Goal: Information Seeking & Learning: Learn about a topic

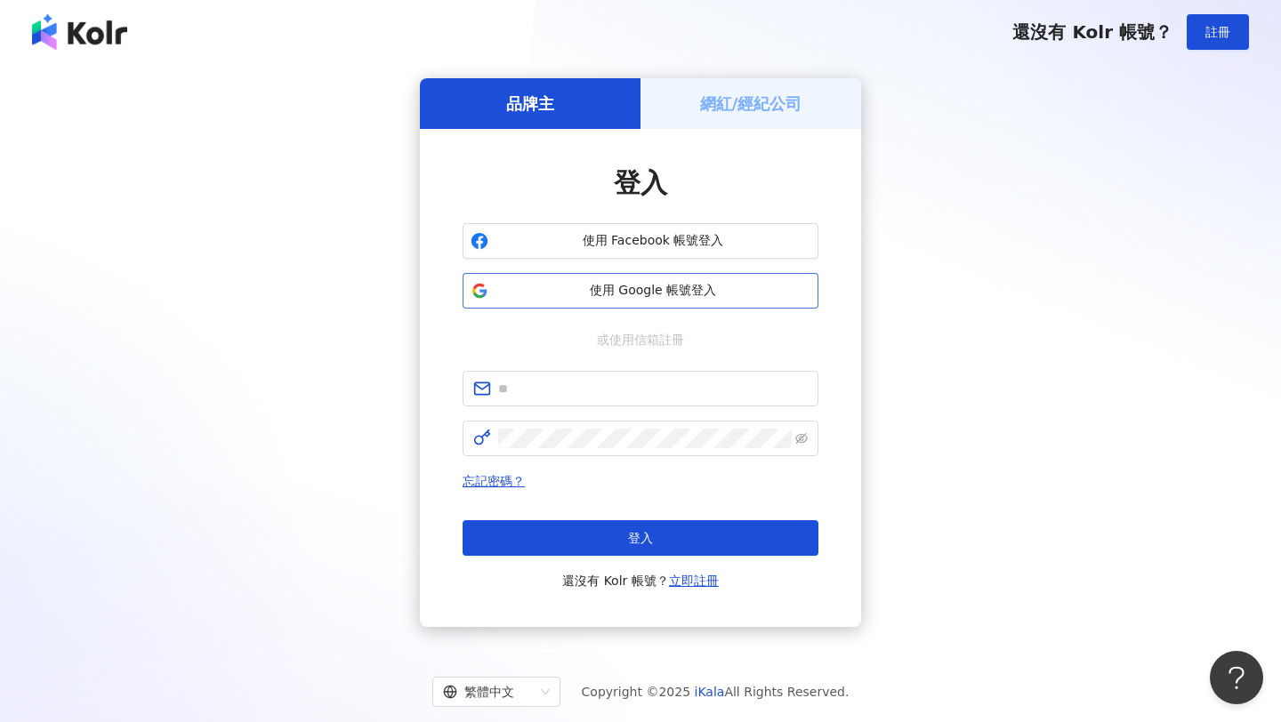
click at [675, 291] on span "使用 Google 帳號登入" at bounding box center [652, 291] width 315 height 18
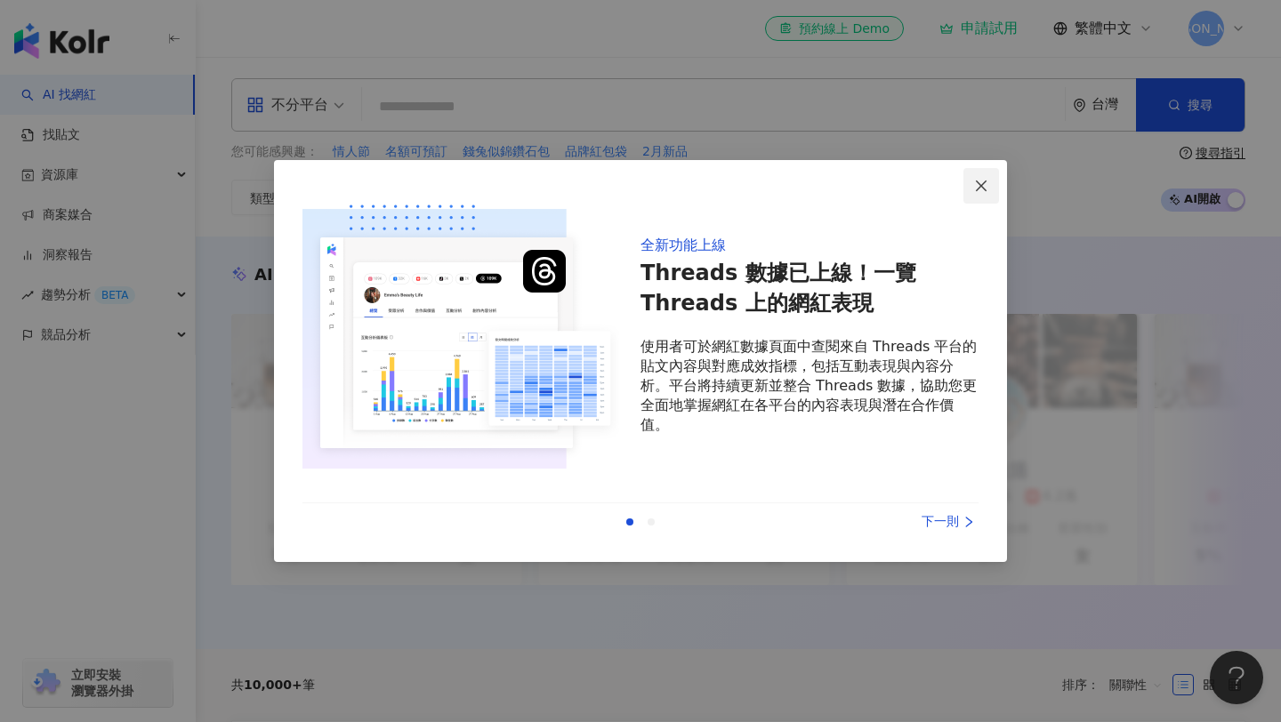
click at [990, 179] on span "Close" at bounding box center [981, 186] width 36 height 14
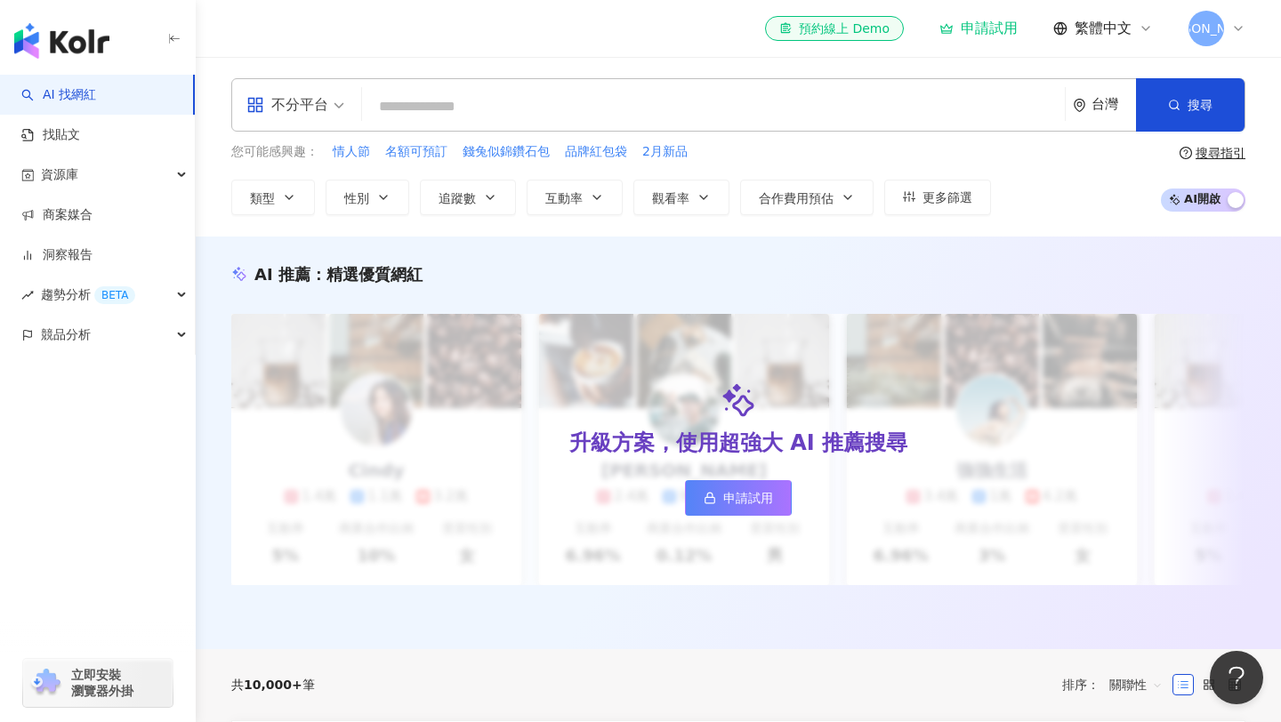
click at [648, 97] on input "search" at bounding box center [713, 107] width 688 height 34
type input "*"
type input "*********"
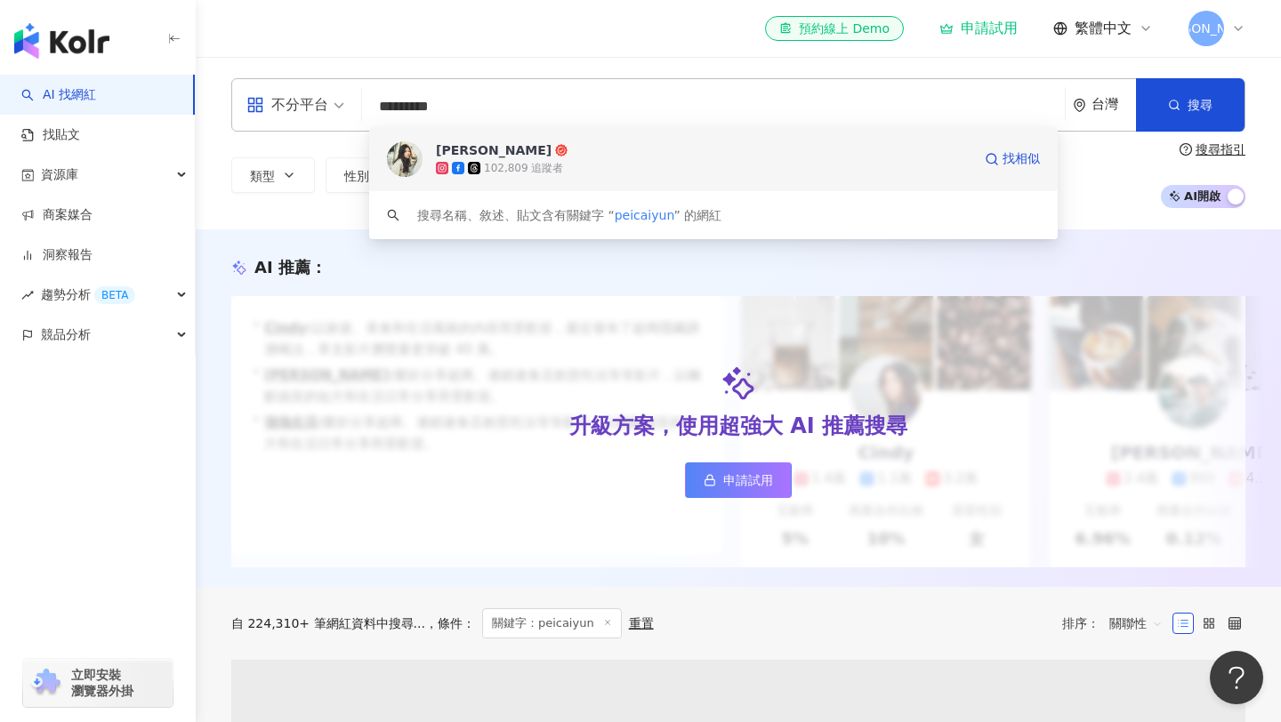
click at [555, 154] on icon at bounding box center [561, 150] width 12 height 12
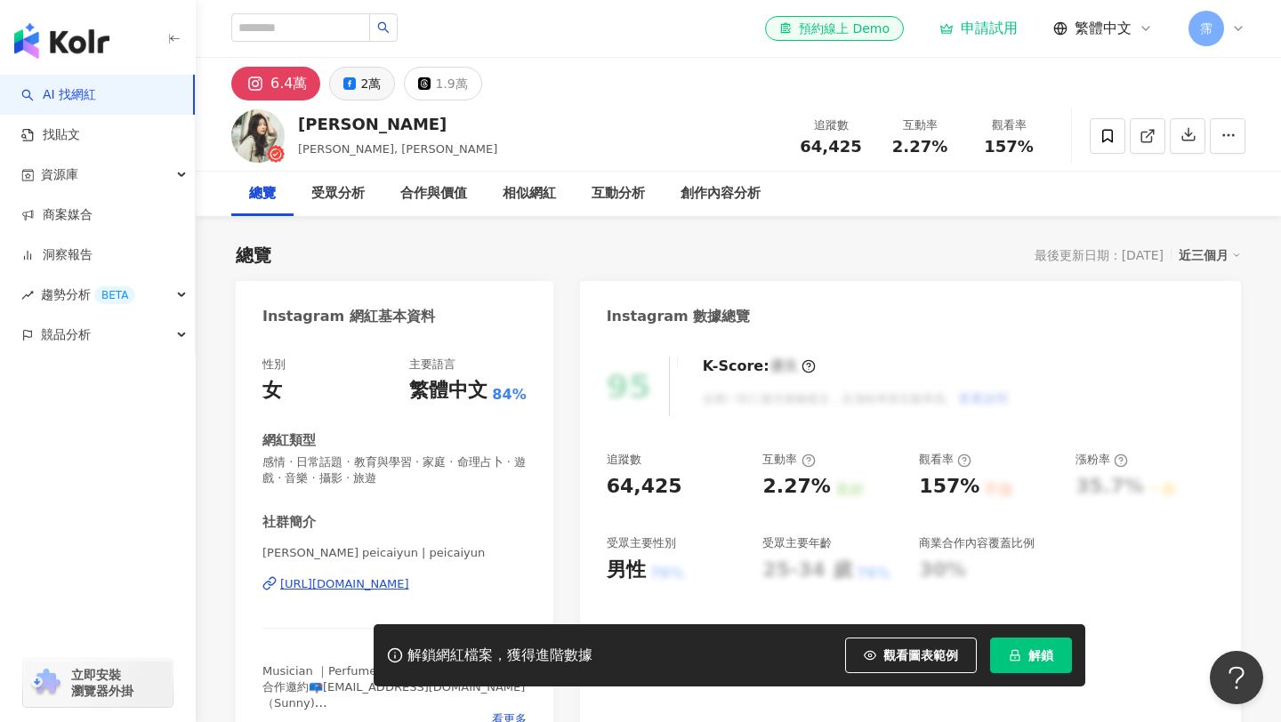
click at [360, 81] on div "2萬" at bounding box center [370, 83] width 20 height 25
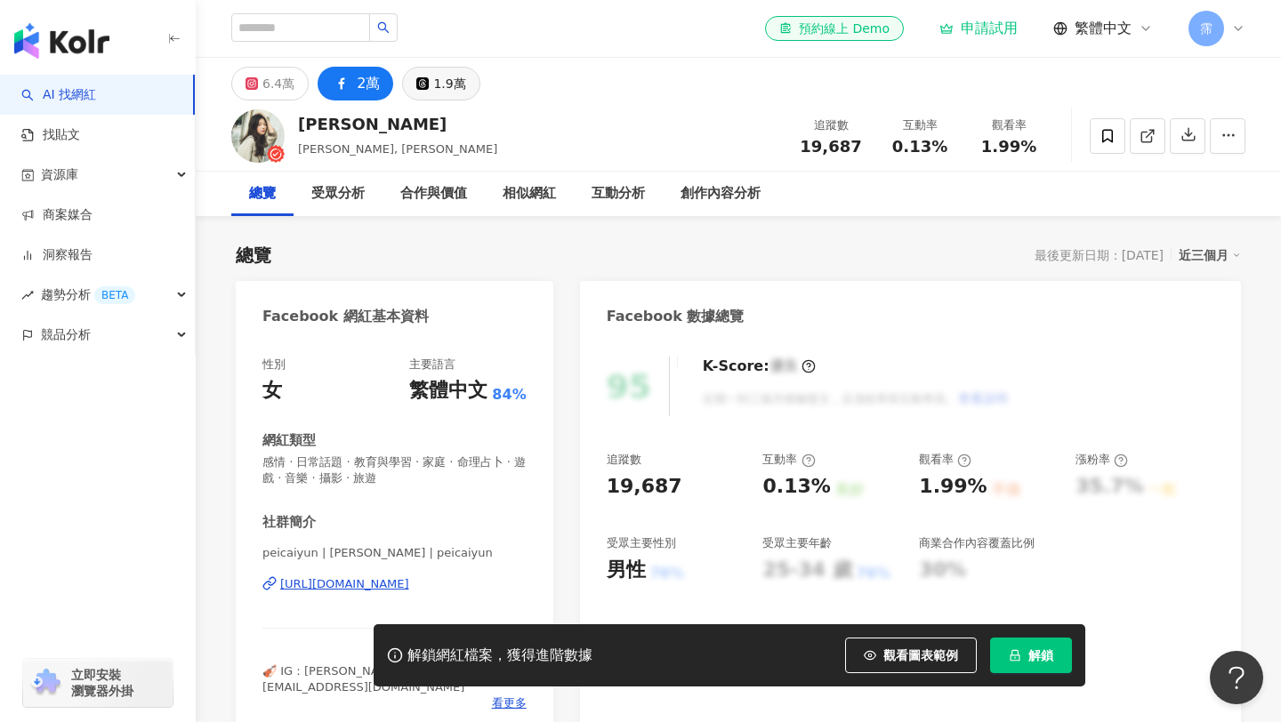
click at [419, 97] on button "1.9萬" at bounding box center [440, 84] width 77 height 34
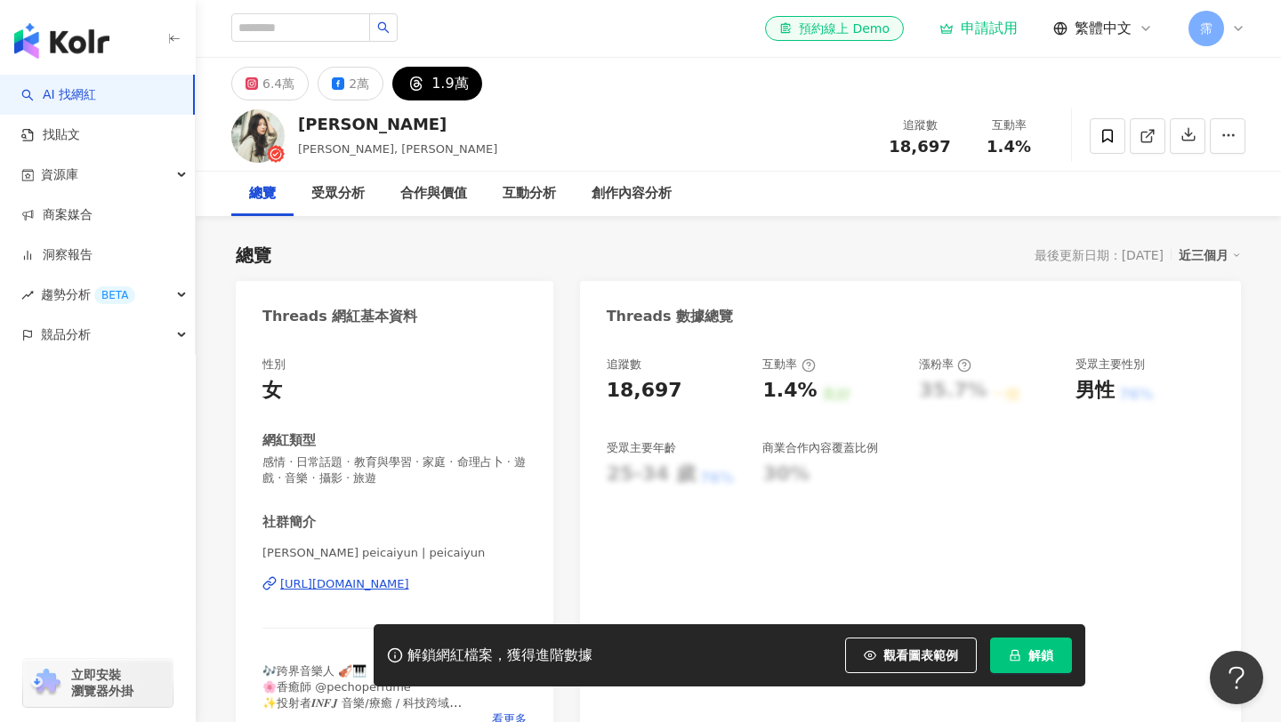
click at [73, 98] on link "AI 找網紅" at bounding box center [58, 95] width 75 height 18
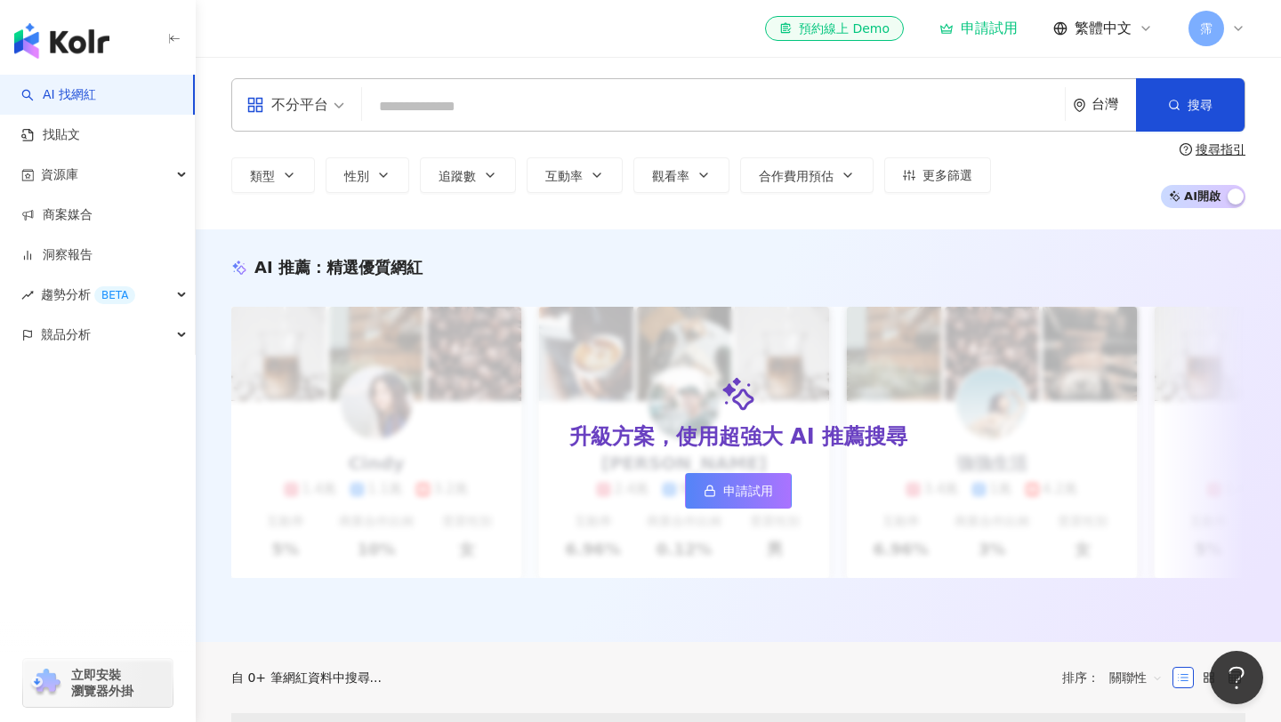
click at [439, 106] on input "search" at bounding box center [713, 107] width 688 height 34
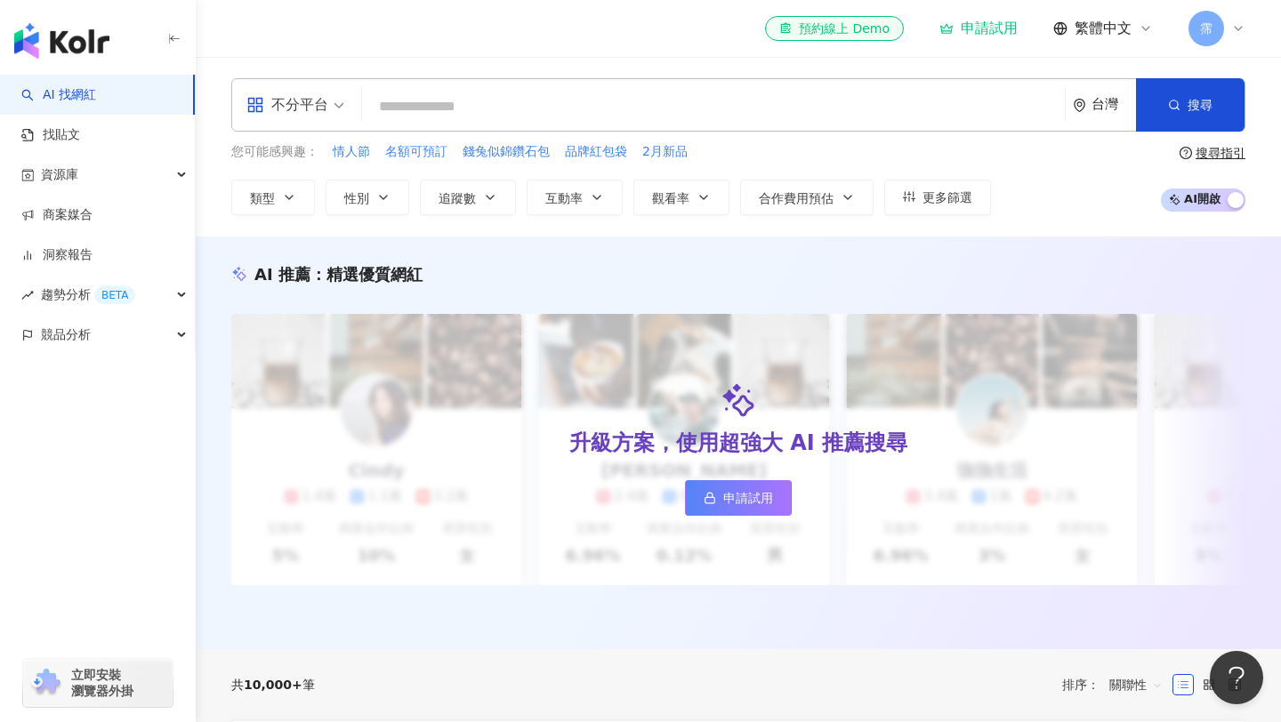
type input "*"
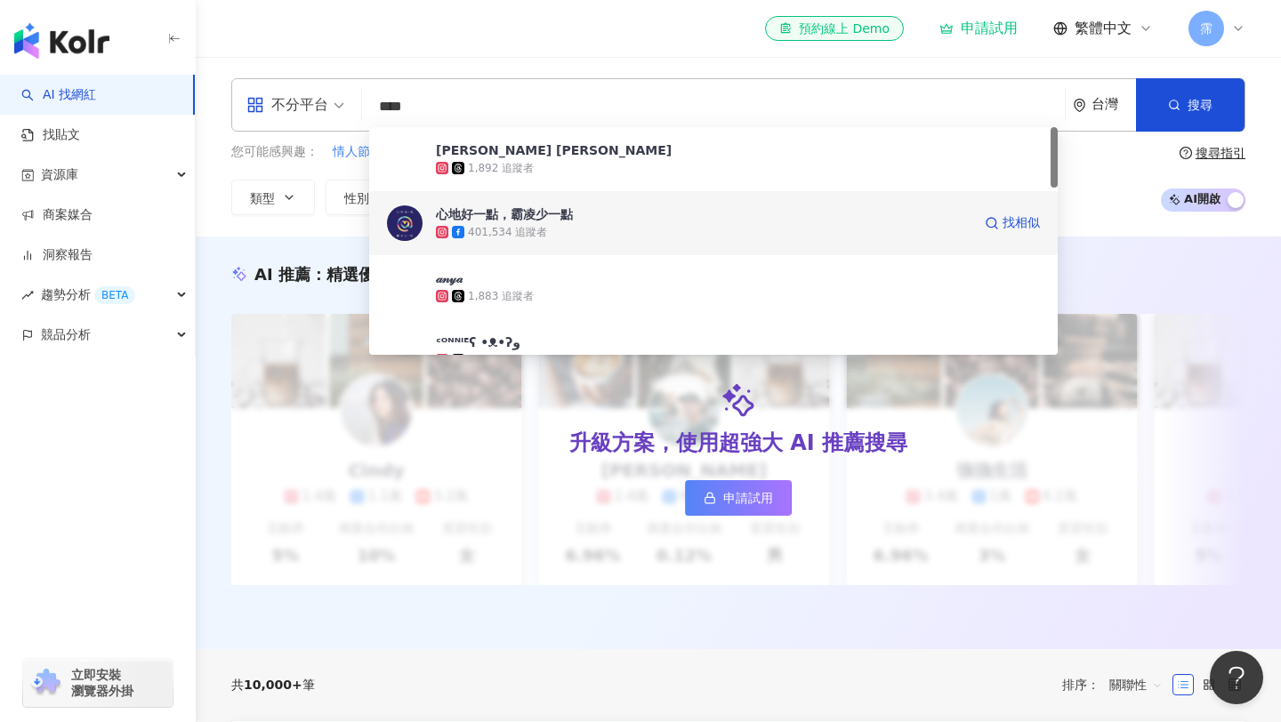
type input "*****"
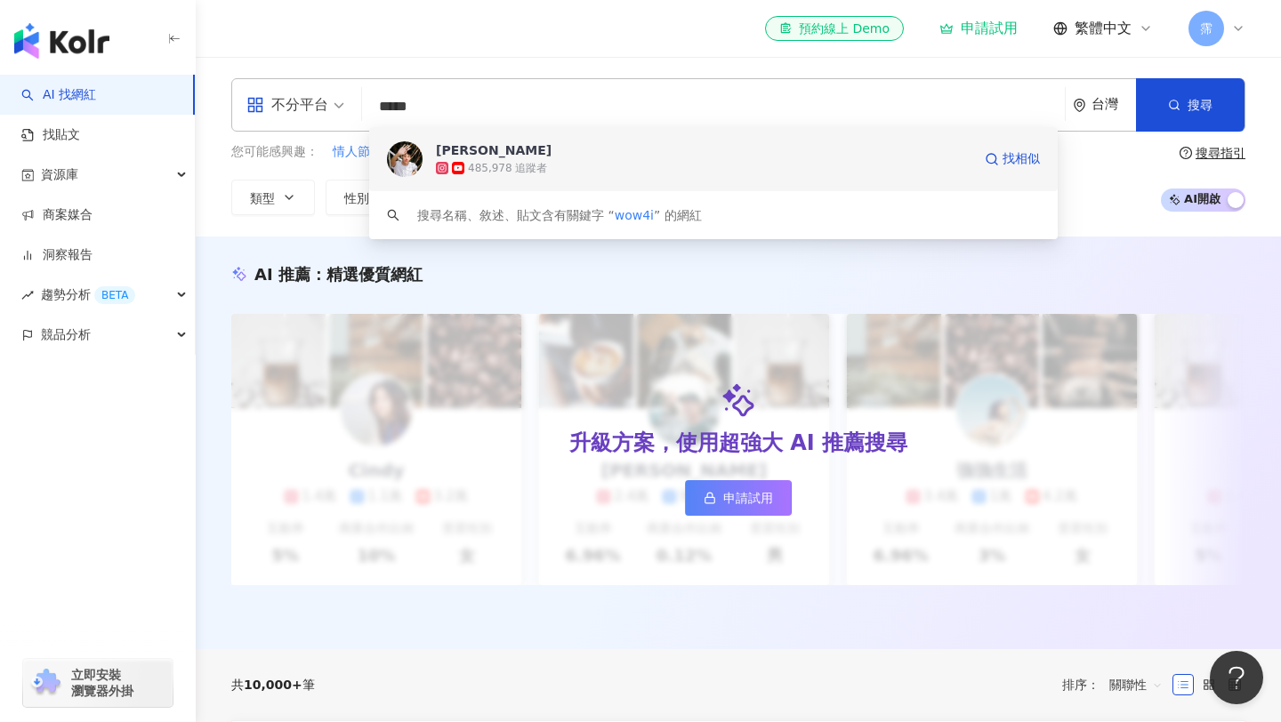
click at [550, 156] on span "[PERSON_NAME]" at bounding box center [703, 150] width 535 height 18
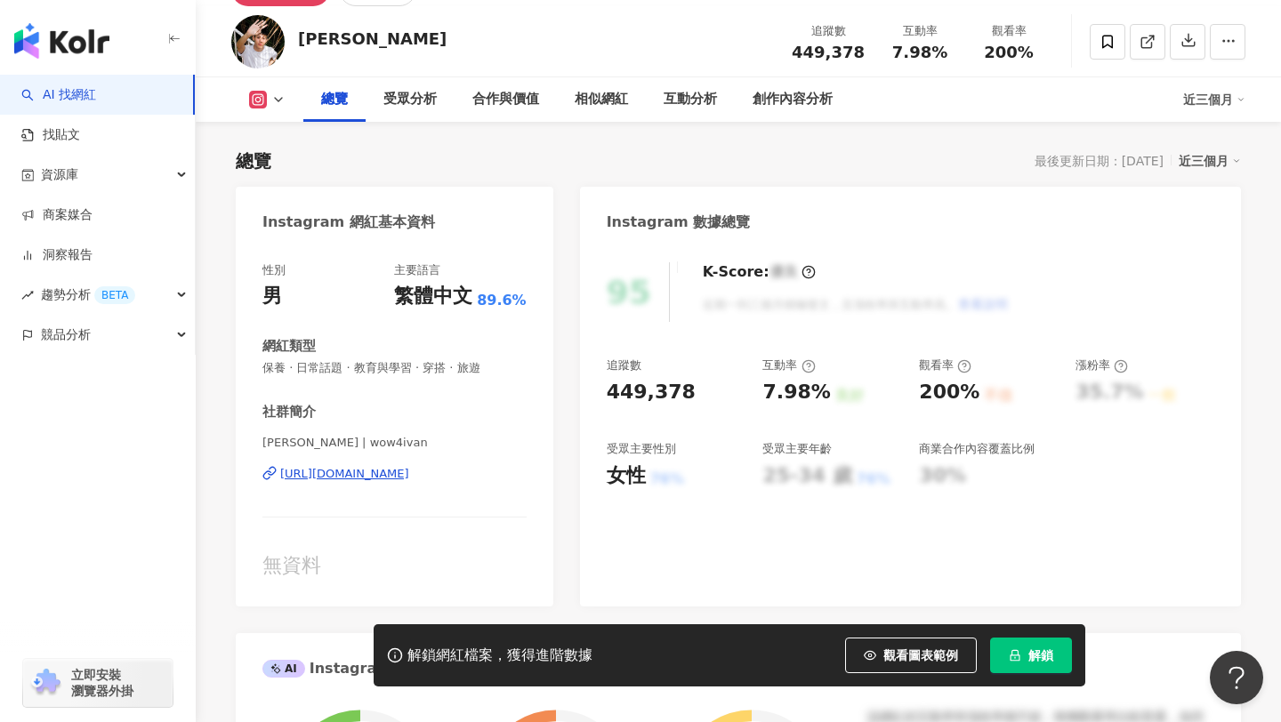
scroll to position [358, 0]
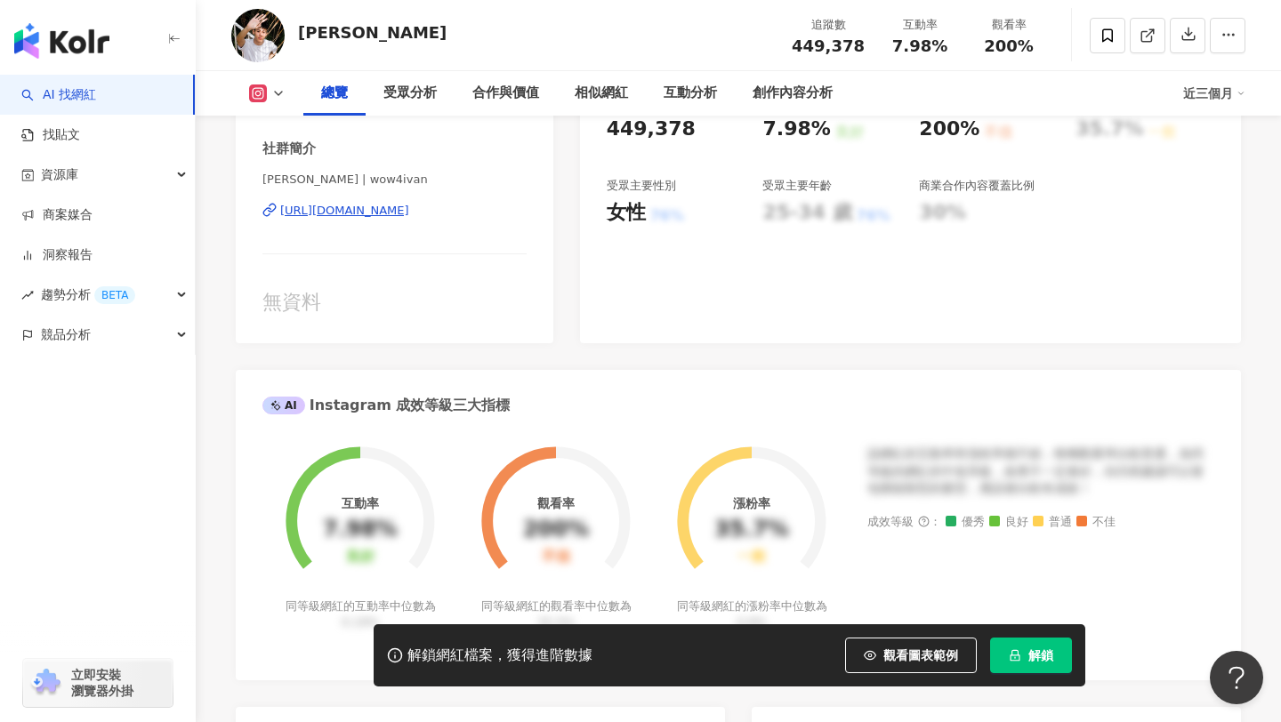
click at [409, 211] on div "https://www.instagram.com/wow4ivan/" at bounding box center [344, 211] width 129 height 16
